Goal: Task Accomplishment & Management: Complete application form

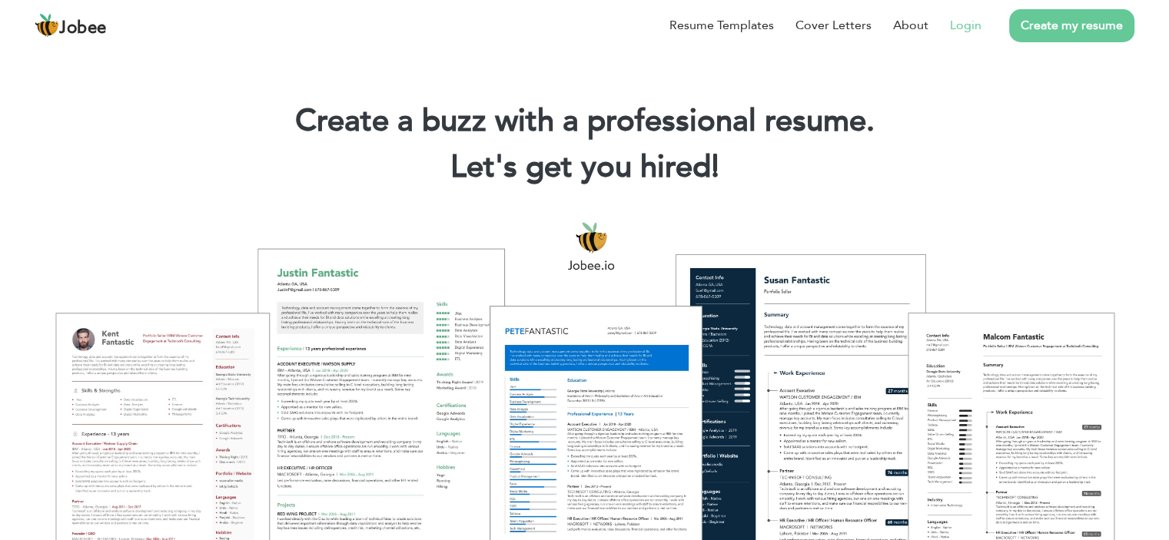
click at [974, 21] on link "Login" at bounding box center [966, 25] width 32 height 18
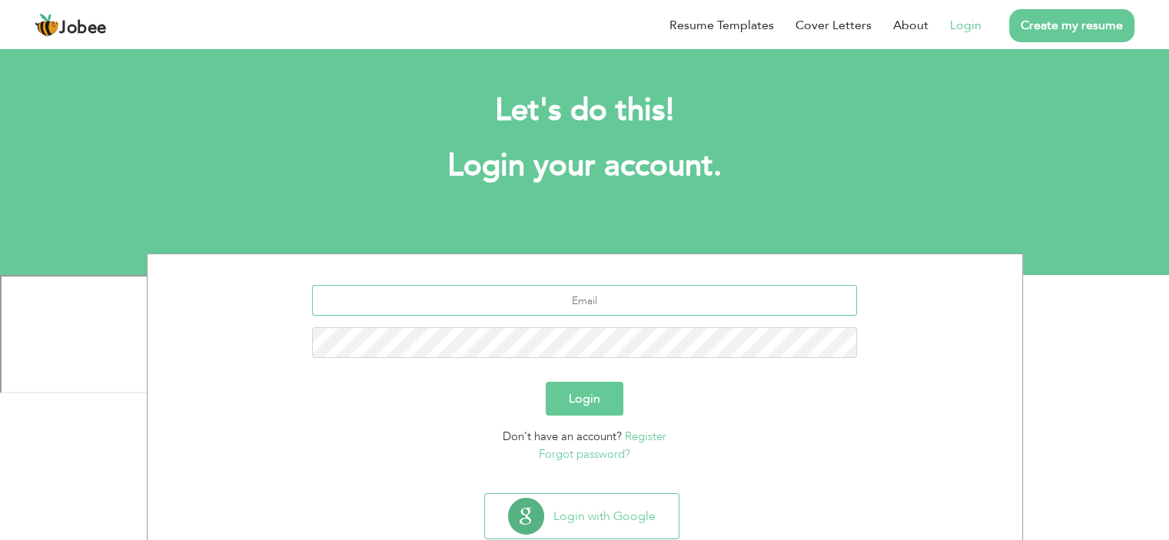
click at [553, 304] on input "text" at bounding box center [584, 300] width 545 height 31
click at [908, 382] on div "Login" at bounding box center [584, 399] width 851 height 34
click at [675, 310] on input "akfi" at bounding box center [584, 300] width 545 height 31
click at [1126, 384] on div "akfi Login Don't have an account? Register Forgot password? Login with Google" at bounding box center [584, 419] width 1169 height 330
click at [703, 431] on div "Don't have an account? Register Forgot password?" at bounding box center [584, 445] width 851 height 35
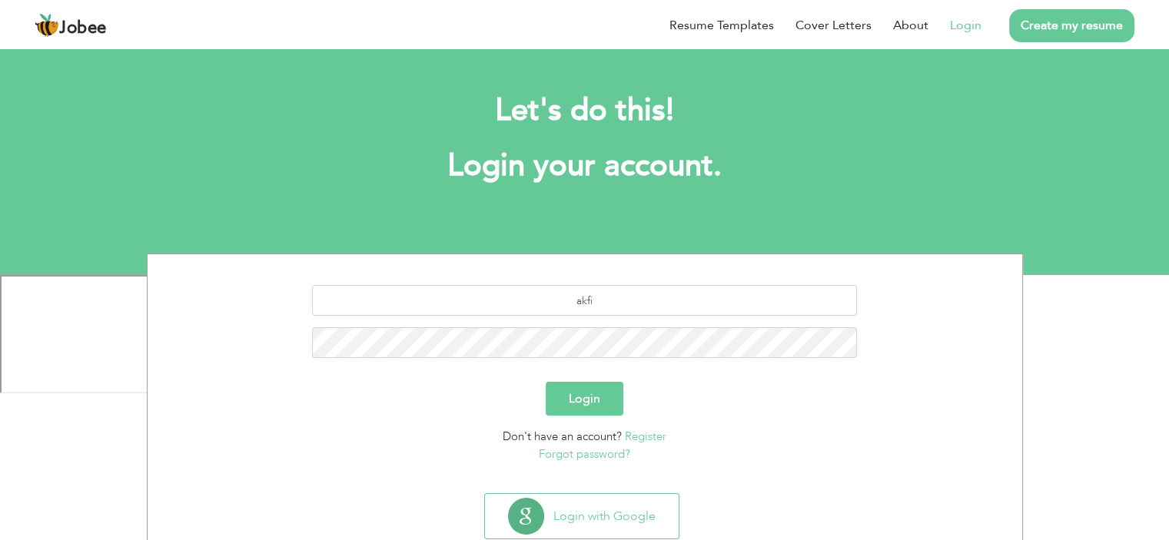
click at [765, 481] on section "akfi Login Don't have an account? Register Forgot password?" at bounding box center [584, 370] width 851 height 233
click at [612, 312] on input "akfi" at bounding box center [584, 300] width 545 height 31
click at [695, 315] on input "akf" at bounding box center [584, 300] width 545 height 31
click at [692, 285] on section "ak Login Don't have an account? Register Forgot password?" at bounding box center [584, 370] width 851 height 233
click at [635, 305] on input "ak" at bounding box center [584, 300] width 545 height 31
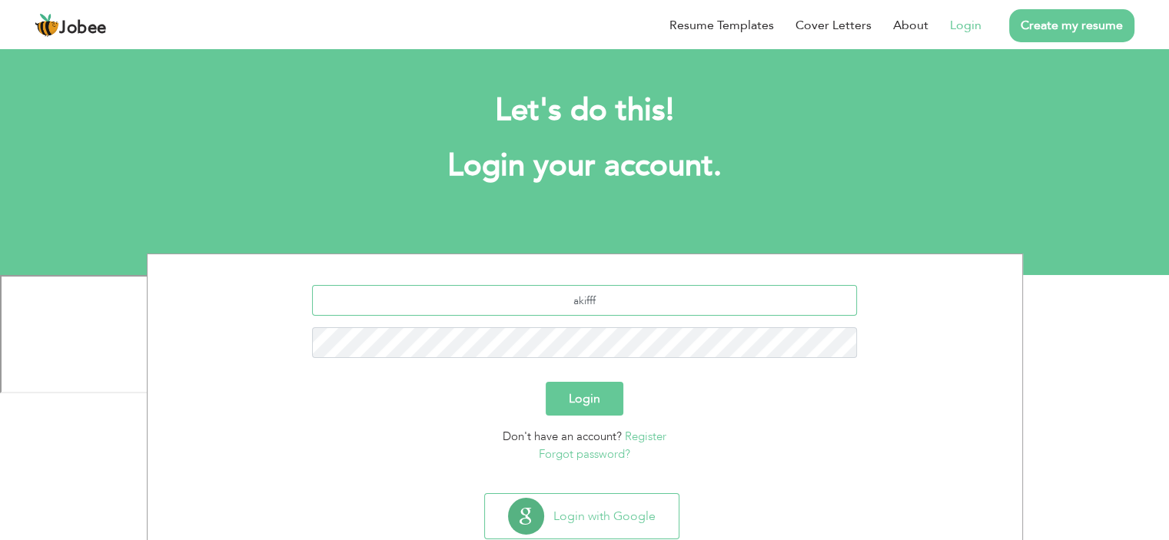
click at [622, 298] on input "akifff" at bounding box center [584, 300] width 545 height 31
type input "a"
click at [667, 307] on input "akifnaseem2@gmail.c" at bounding box center [584, 300] width 545 height 31
type input "akifnaseem2@gmail.com"
type button "Login"
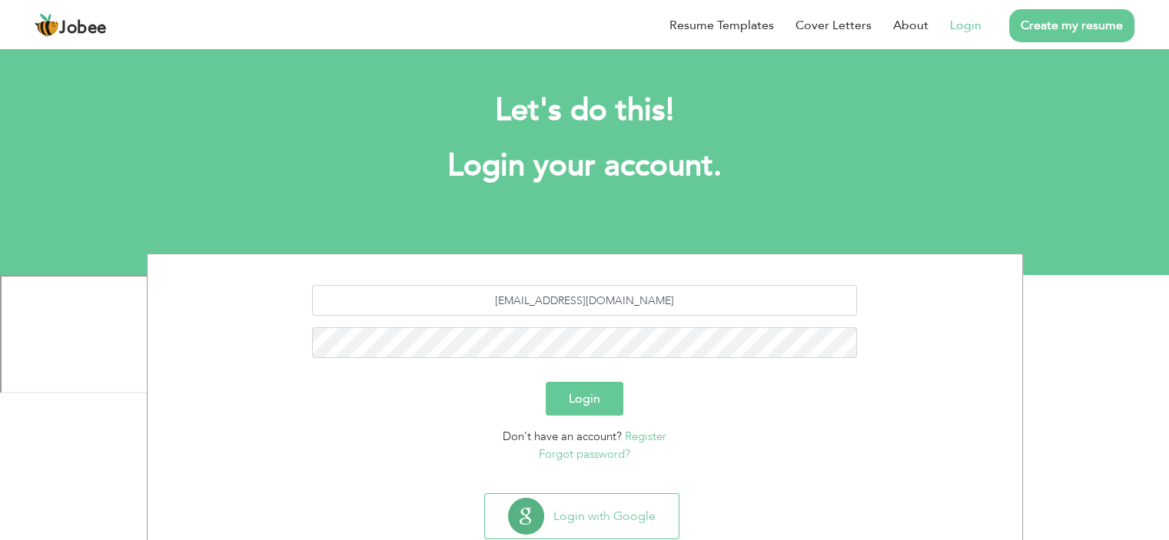
click at [589, 398] on button "Login" at bounding box center [585, 399] width 78 height 34
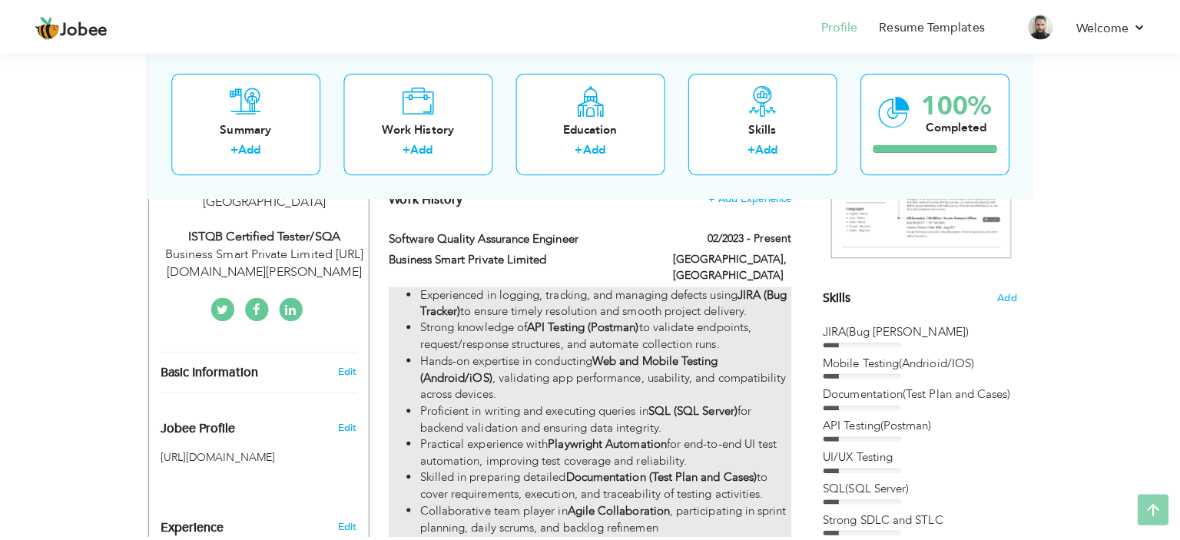
scroll to position [461, 0]
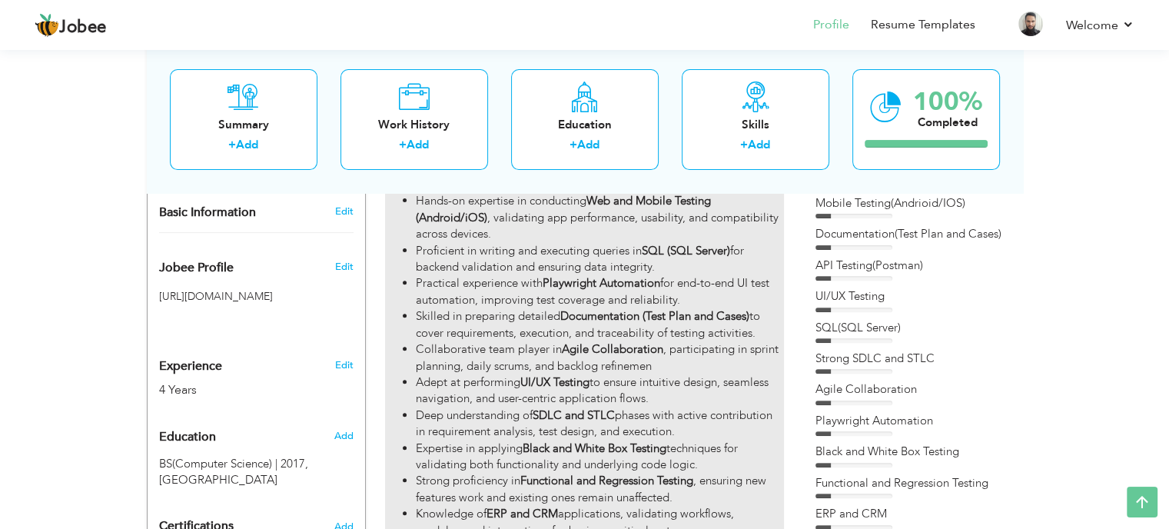
click at [593, 309] on strong "Documentation (Test Plan and Cases)" at bounding box center [654, 315] width 189 height 15
type input "Software Quality Assurance Engineer"
type input "Business Smart Private Limited"
type input "02/2023"
type input "[GEOGRAPHIC_DATA]"
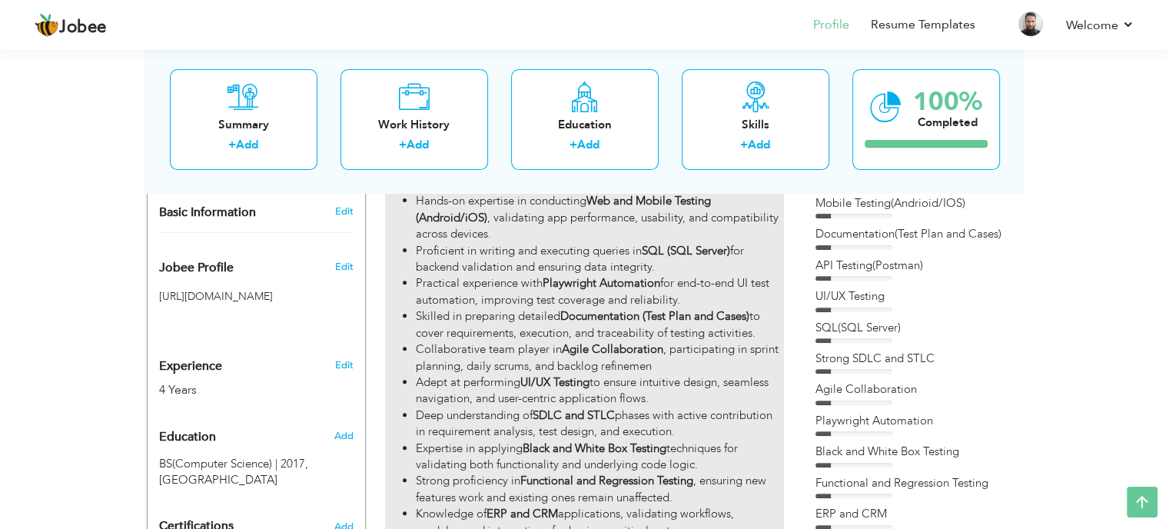
type input "[GEOGRAPHIC_DATA]"
checkbox input "true"
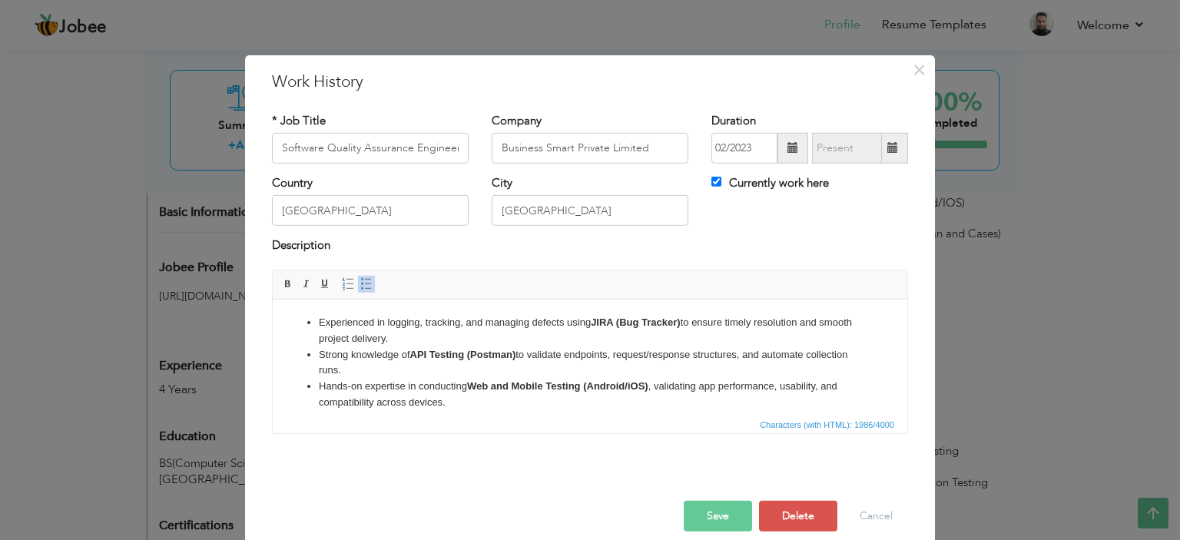
click at [539, 410] on li "Hands-on expertise in conducting Web and Mobile Testing (Android/iOS) , validat…" at bounding box center [590, 394] width 542 height 32
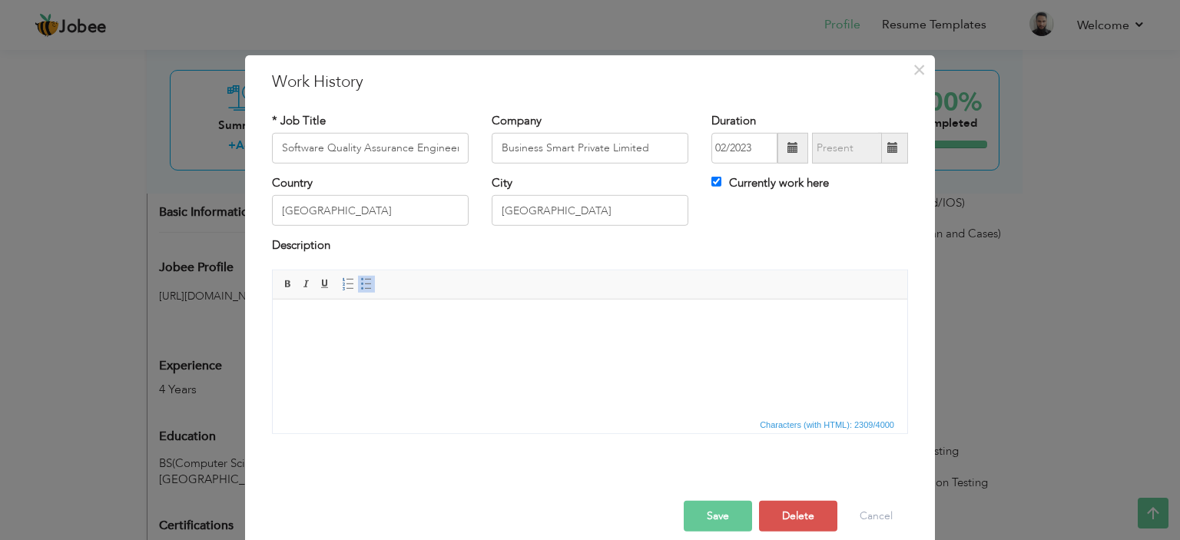
scroll to position [433, 0]
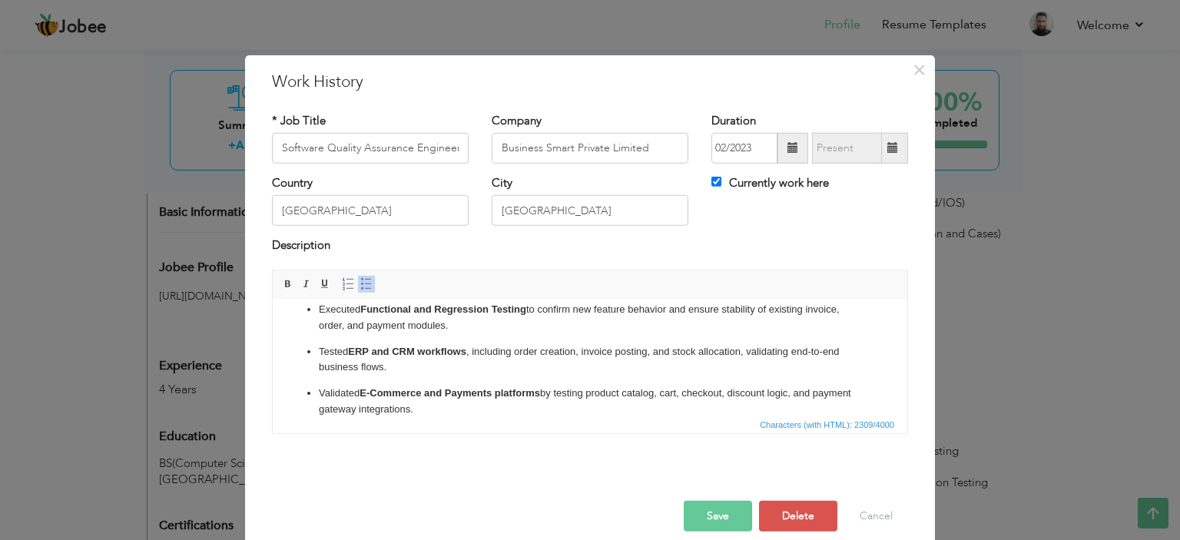
click at [455, 397] on strong "E-Commerce and Payments platforms" at bounding box center [450, 392] width 181 height 12
click at [360, 279] on span at bounding box center [366, 284] width 12 height 12
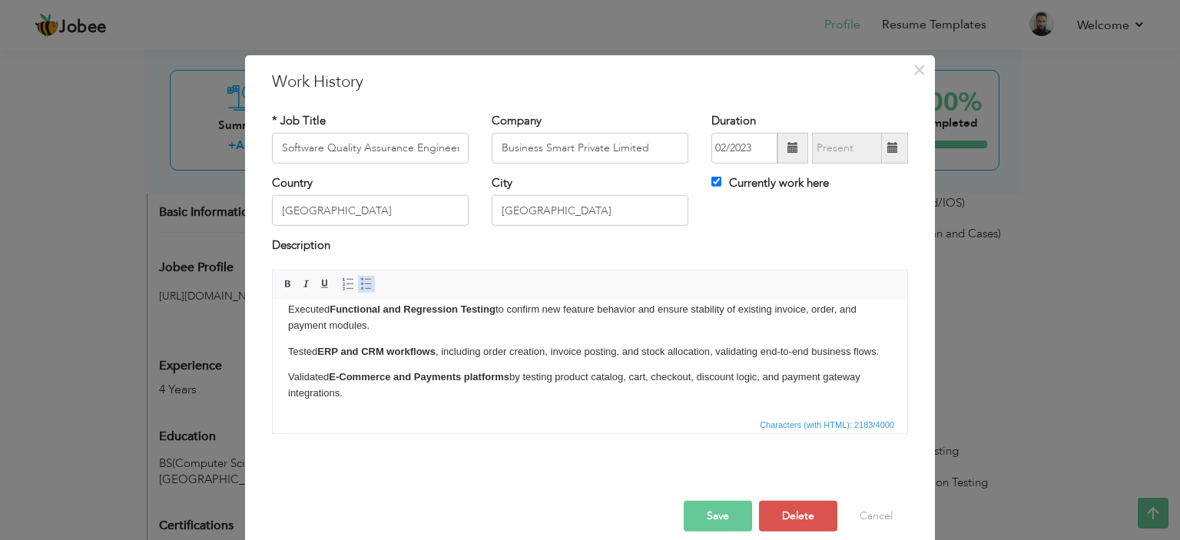
click at [360, 280] on span at bounding box center [366, 284] width 12 height 12
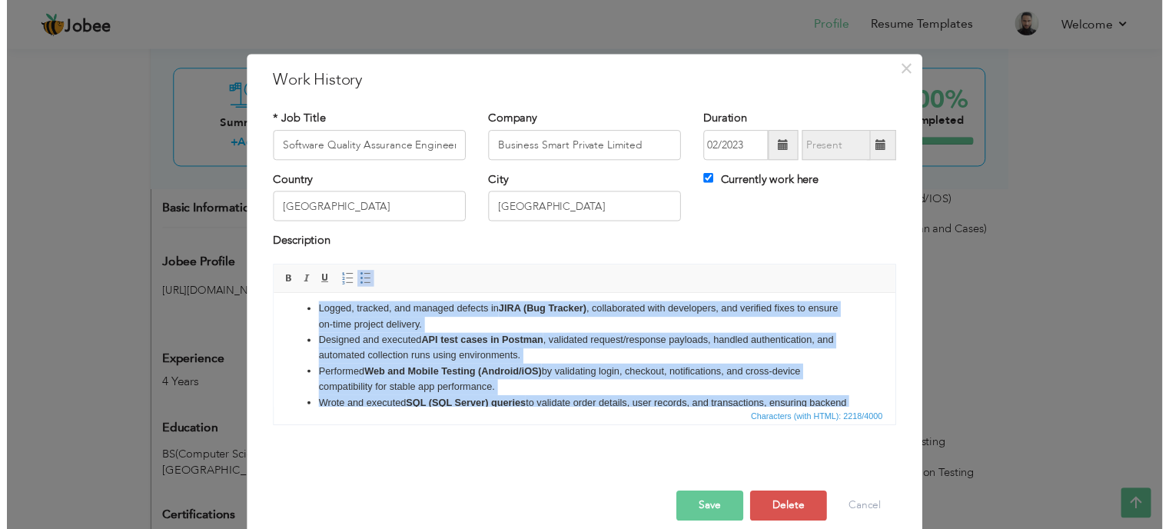
scroll to position [0, 0]
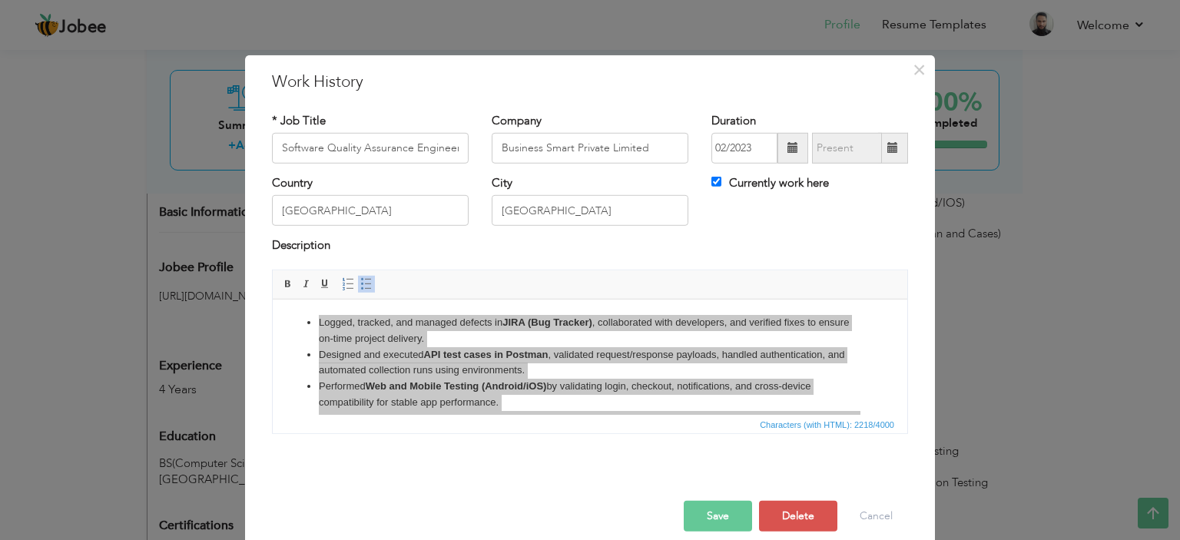
click at [706, 520] on button "Save" at bounding box center [718, 516] width 68 height 31
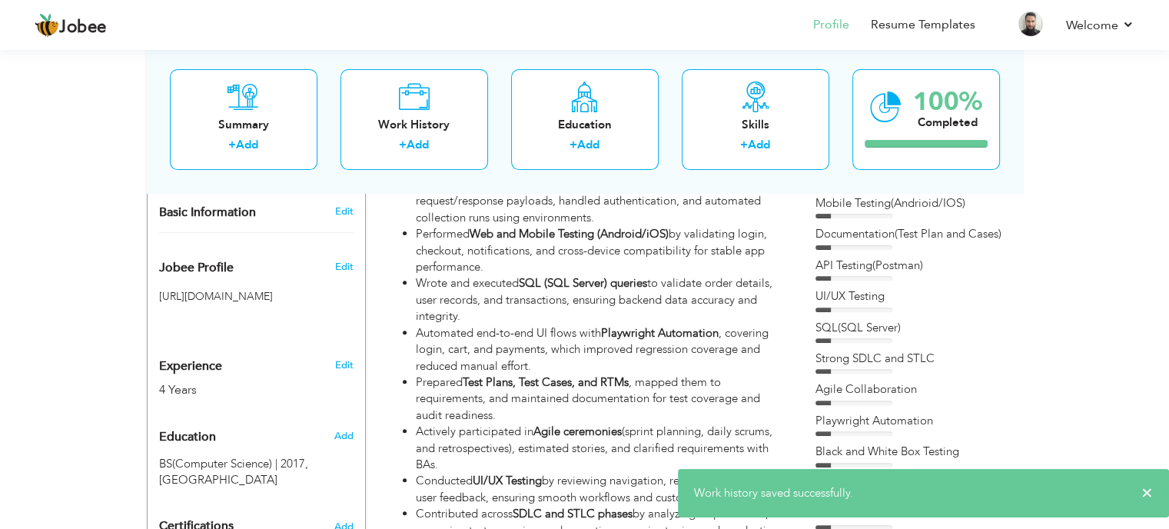
click at [1141, 491] on span "×" at bounding box center [1147, 492] width 12 height 15
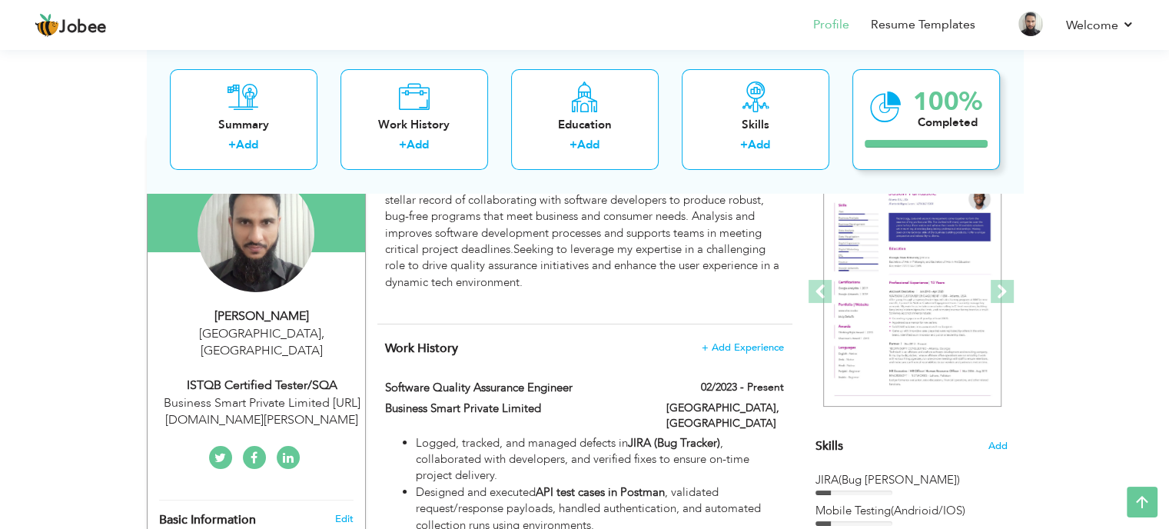
scroll to position [154, 0]
click at [937, 18] on link "Resume Templates" at bounding box center [923, 25] width 104 height 18
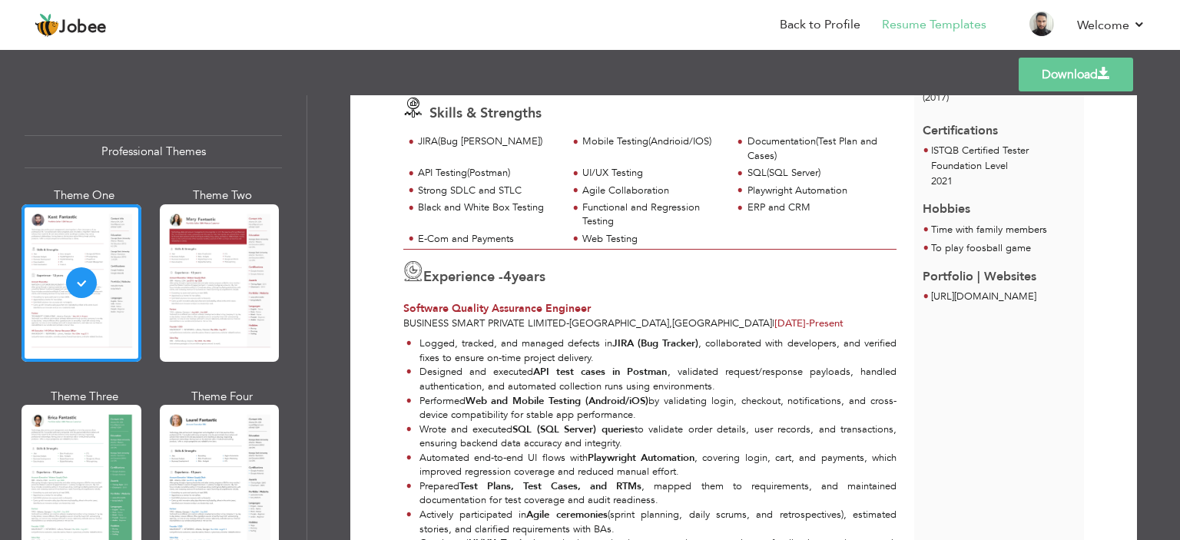
scroll to position [307, 0]
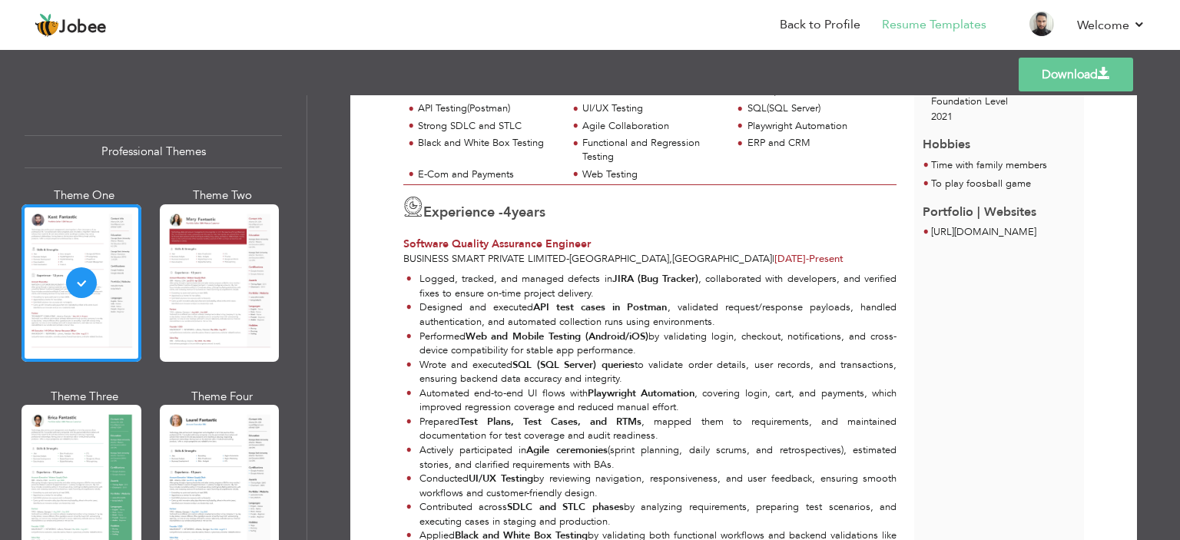
click at [531, 322] on li "Designed and executed API test cases in Postman , validated request/response pa…" at bounding box center [651, 314] width 490 height 28
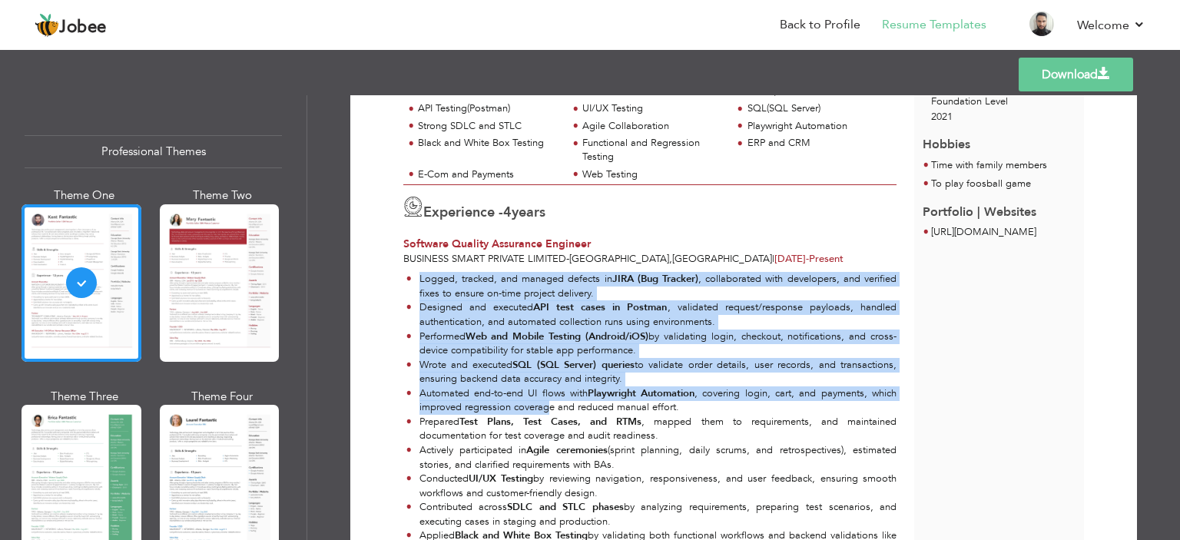
drag, startPoint x: 418, startPoint y: 277, endPoint x: 544, endPoint y: 402, distance: 177.1
click at [544, 402] on ul "Logged, tracked, and managed defects in JIRA (Bug Tracker) , collaborated with …" at bounding box center [649, 457] width 493 height 371
click at [546, 403] on li "Automated end-to-end UI flows with Playwright Automation , covering login, cart…" at bounding box center [651, 400] width 490 height 28
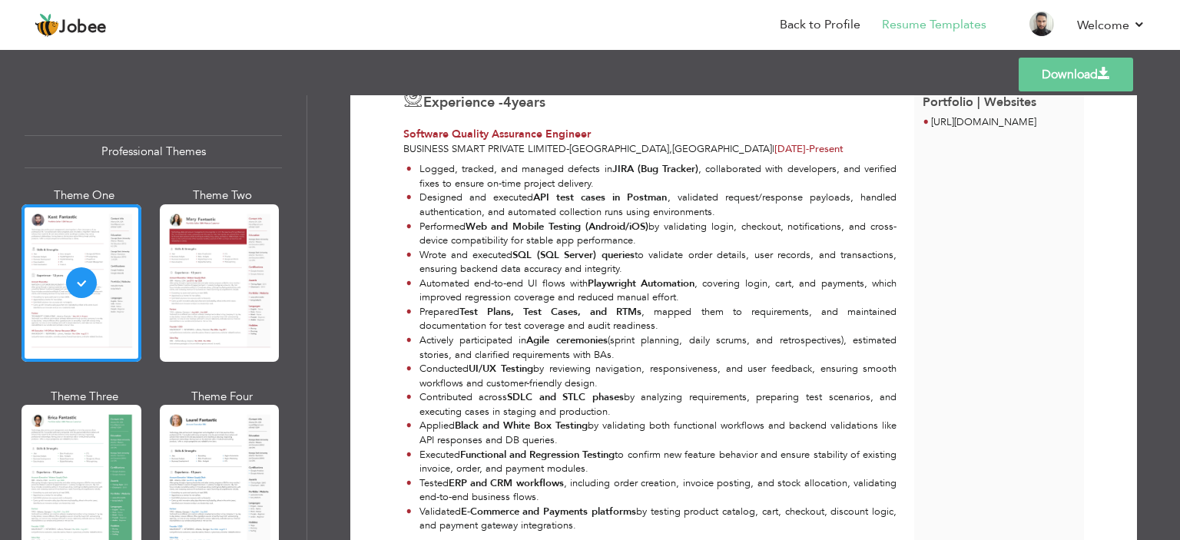
scroll to position [384, 0]
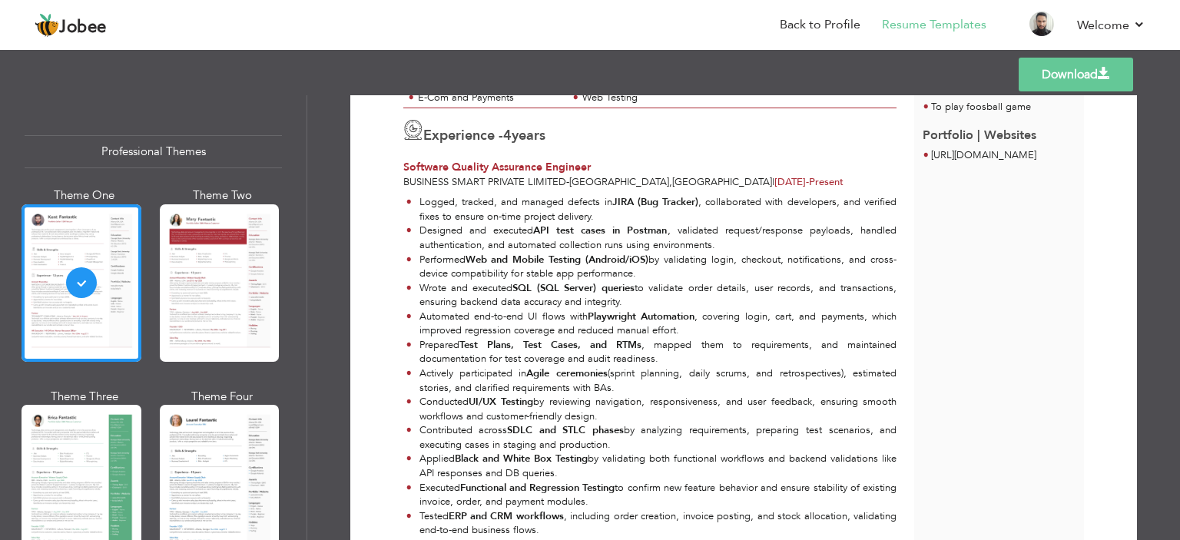
click at [692, 330] on li "Automated end-to-end UI flows with Playwright Automation , covering login, cart…" at bounding box center [651, 324] width 490 height 28
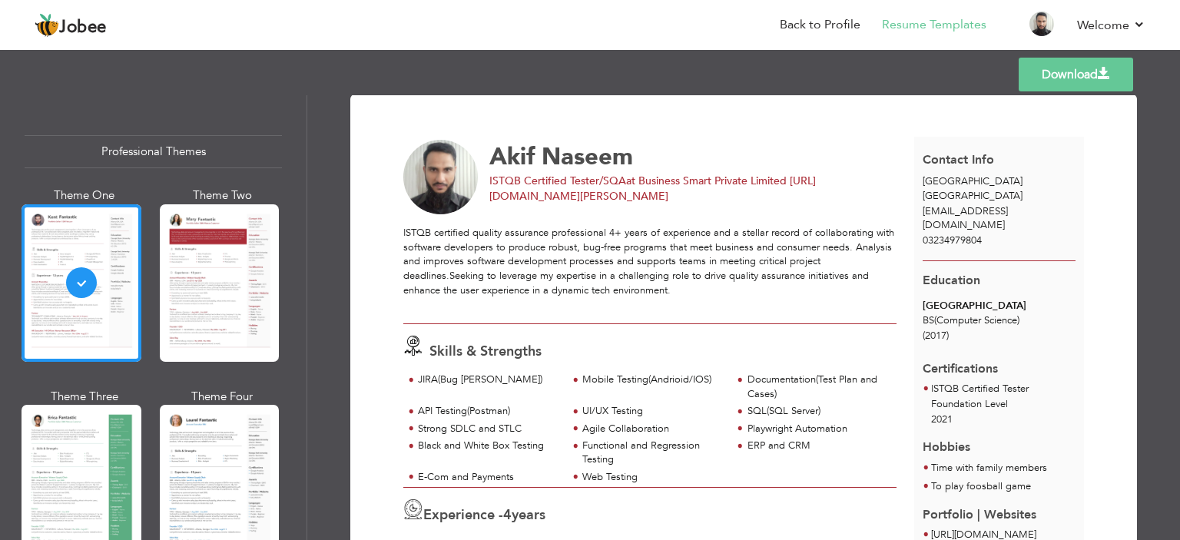
scroll to position [0, 0]
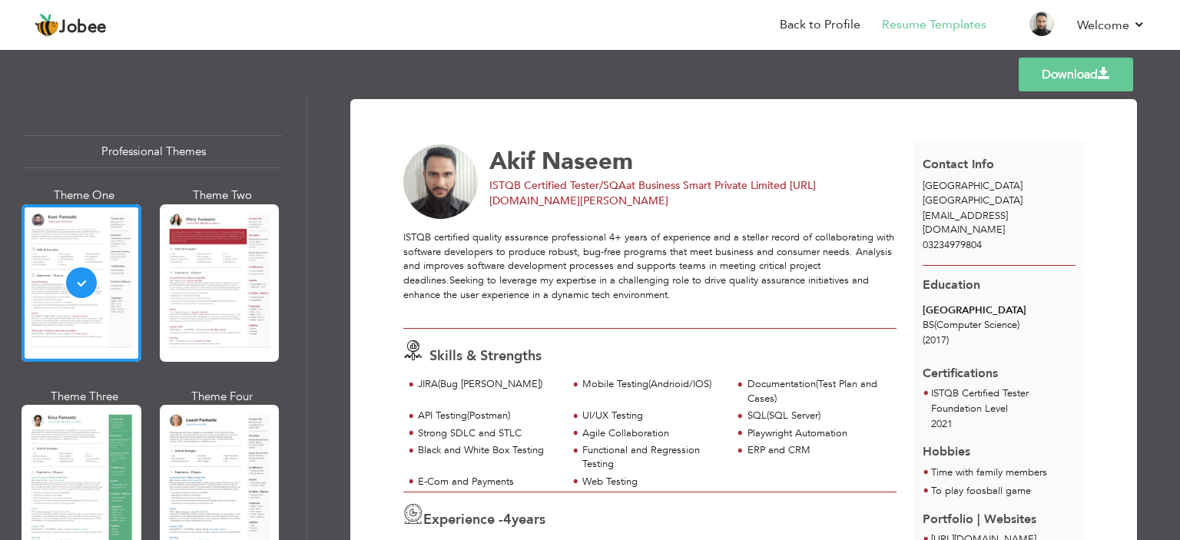
click at [1105, 77] on span at bounding box center [1104, 74] width 12 height 12
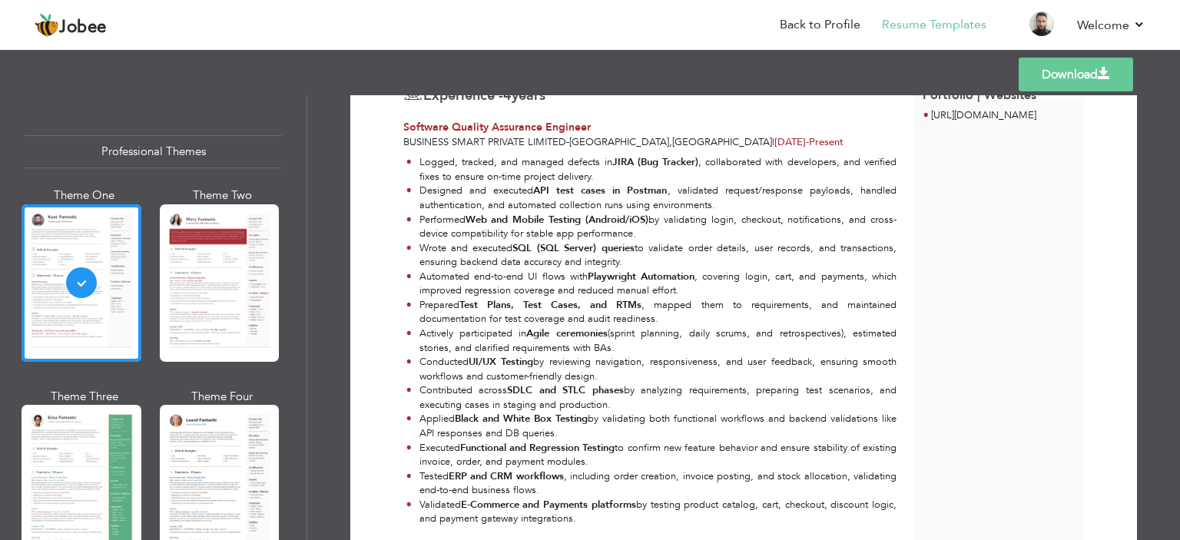
scroll to position [231, 0]
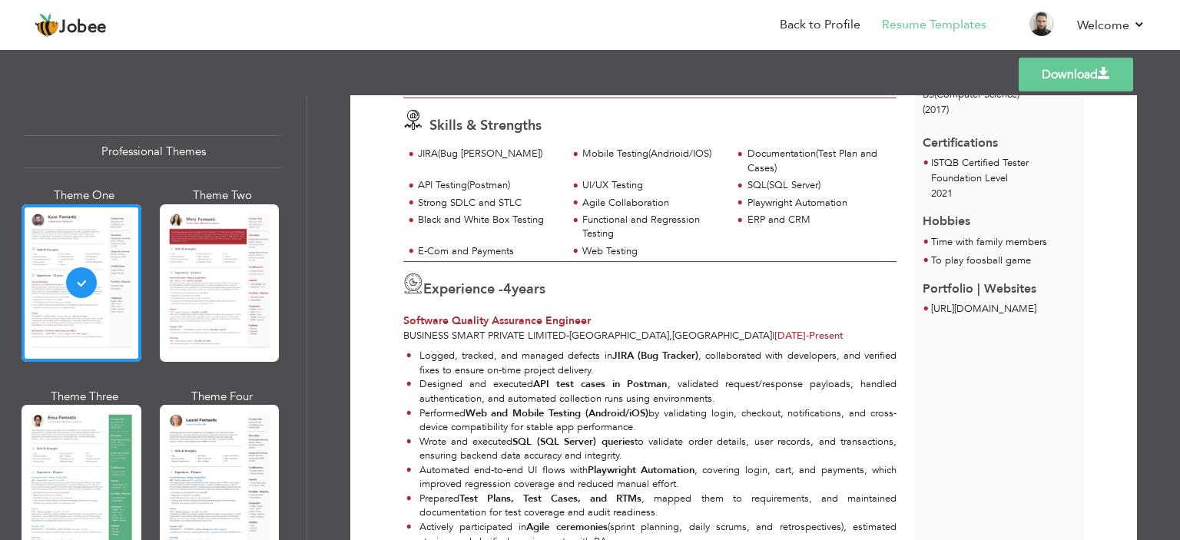
click at [1102, 89] on link "Download" at bounding box center [1076, 75] width 114 height 34
